Goal: Information Seeking & Learning: Check status

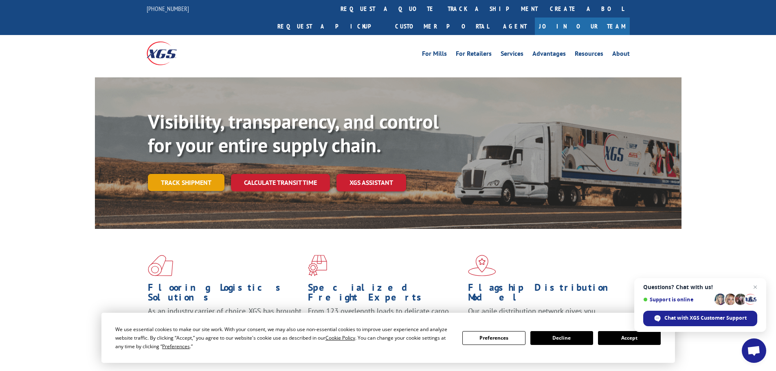
click at [205, 174] on link "Track shipment" at bounding box center [186, 182] width 77 height 17
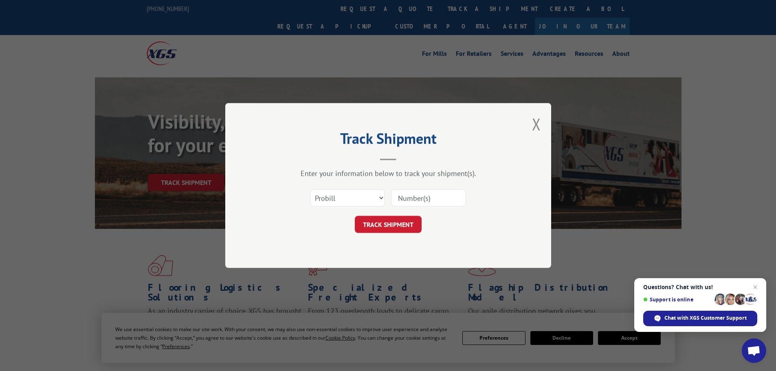
click at [437, 200] on input at bounding box center [428, 198] width 75 height 17
paste input "17470330"
type input "17470330"
click at [386, 225] on button "TRACK SHIPMENT" at bounding box center [388, 224] width 67 height 17
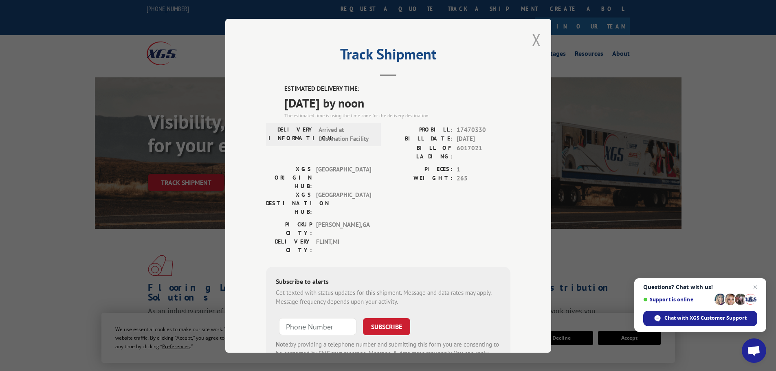
click at [532, 37] on button "Close modal" at bounding box center [536, 40] width 9 height 22
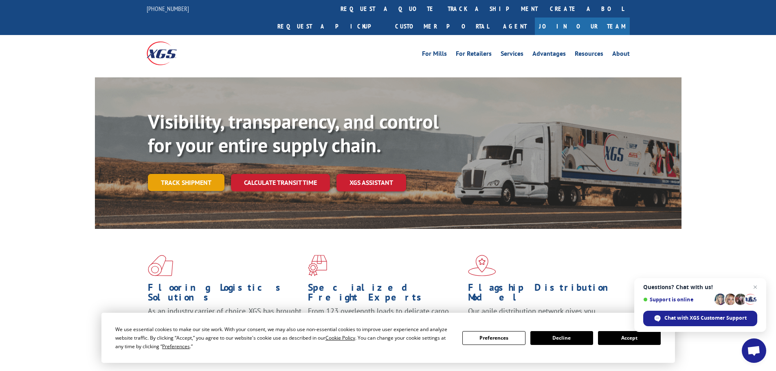
click at [200, 174] on link "Track shipment" at bounding box center [186, 182] width 77 height 17
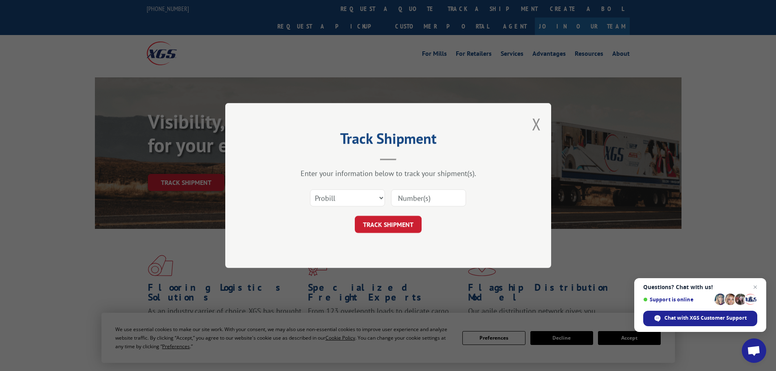
click at [412, 198] on input at bounding box center [428, 198] width 75 height 17
paste input "17228775"
type input "17228775"
click at [379, 222] on button "TRACK SHIPMENT" at bounding box center [388, 224] width 67 height 17
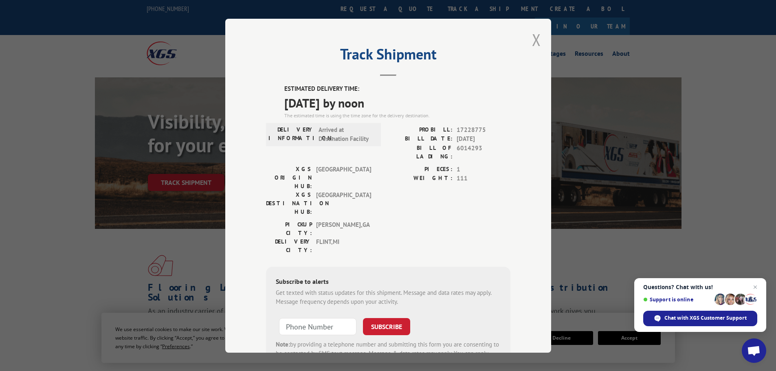
click at [533, 41] on button "Close modal" at bounding box center [536, 40] width 9 height 22
